Goal: Information Seeking & Learning: Learn about a topic

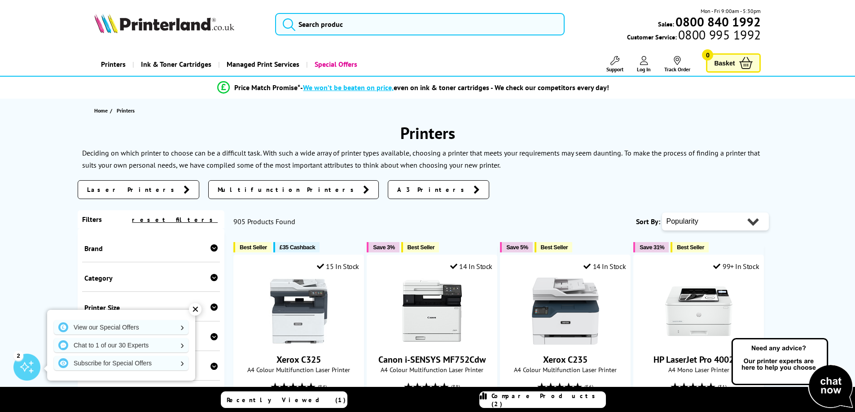
click at [131, 260] on div "Brand" at bounding box center [151, 248] width 138 height 30
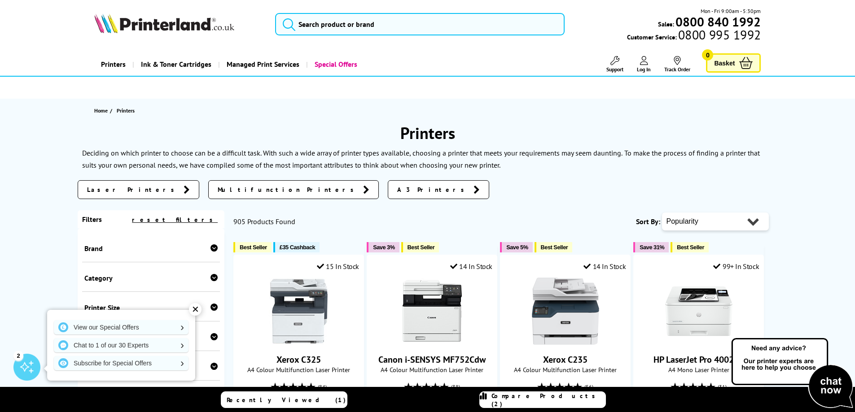
click at [108, 251] on div "Brand" at bounding box center [151, 248] width 134 height 9
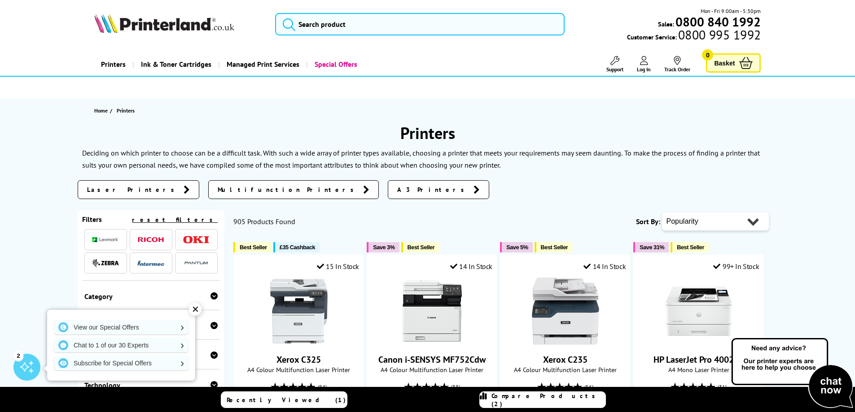
scroll to position [90, 0]
